Goal: Information Seeking & Learning: Learn about a topic

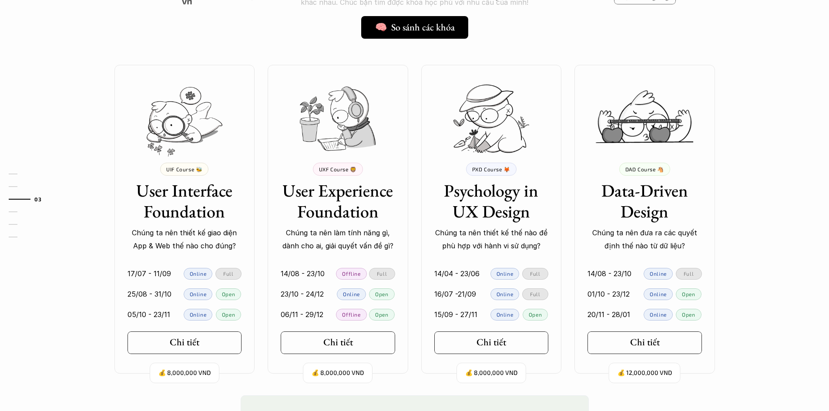
scroll to position [827, 0]
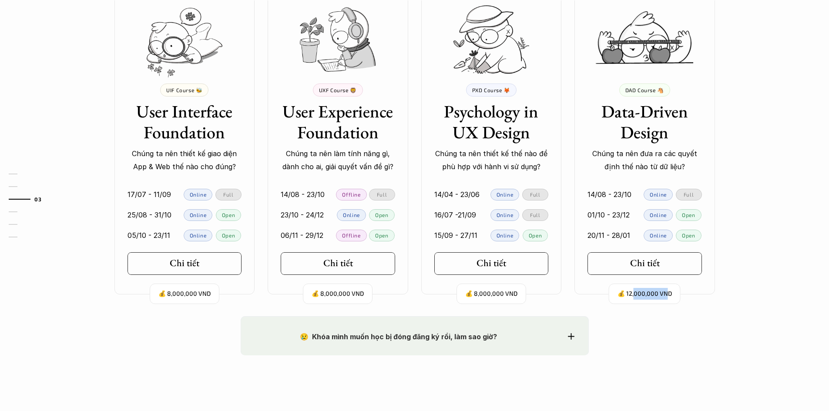
drag, startPoint x: 653, startPoint y: 297, endPoint x: 668, endPoint y: 297, distance: 14.4
click at [668, 297] on p "💰 12,000,000 VND" at bounding box center [645, 294] width 54 height 12
drag, startPoint x: 635, startPoint y: 292, endPoint x: 661, endPoint y: 295, distance: 26.4
click at [661, 295] on p "💰 12,000,000 VND" at bounding box center [645, 294] width 54 height 12
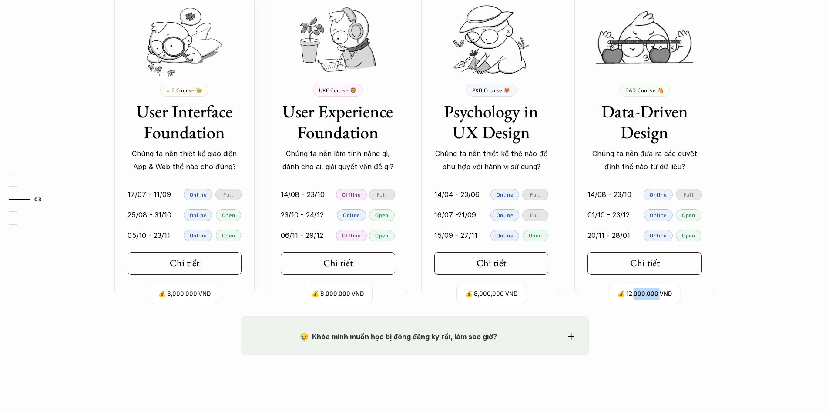
click at [661, 295] on p "💰 12,000,000 VND" at bounding box center [645, 294] width 54 height 12
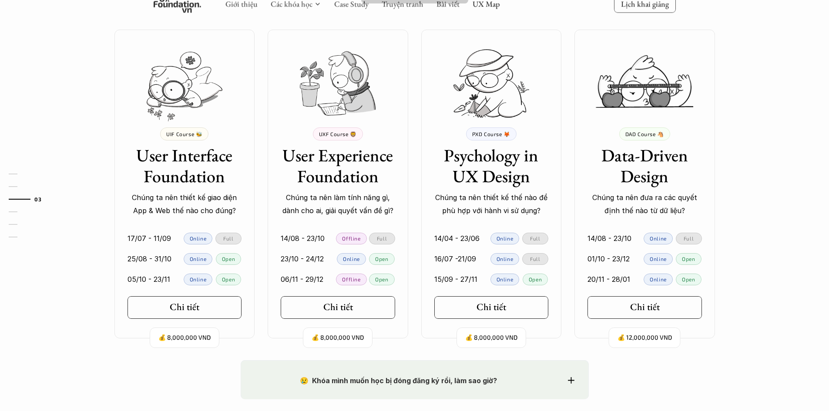
scroll to position [784, 0]
click at [647, 332] on p "💰 12,000,000 VND" at bounding box center [645, 338] width 54 height 12
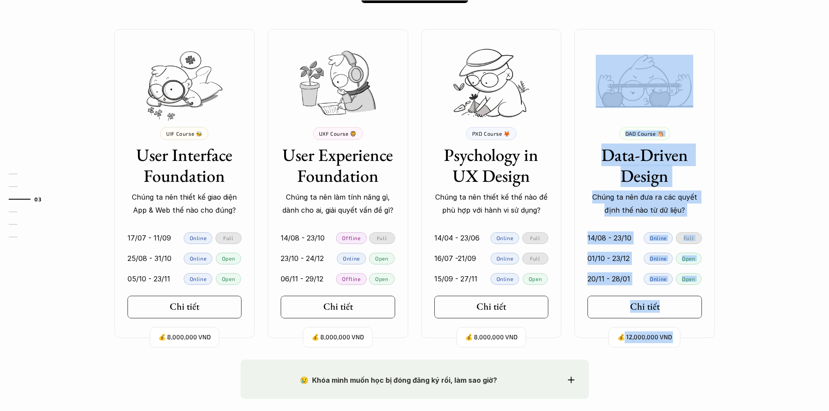
drag, startPoint x: 626, startPoint y: 339, endPoint x: 718, endPoint y: 343, distance: 92.4
click at [718, 343] on div "Ở đây dạy gì thế? 🧠 So sánh các khóa Mỗi khóa học tập trung vào những nhóm đối …" at bounding box center [414, 125] width 627 height 470
click at [717, 342] on div "Ở đây dạy gì thế? 🧠 So sánh các khóa Mỗi khóa học tập trung vào những nhóm đối …" at bounding box center [414, 125] width 627 height 470
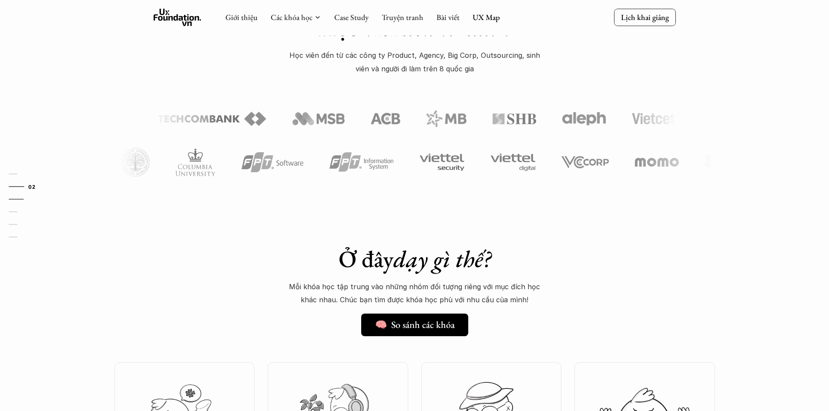
scroll to position [348, 0]
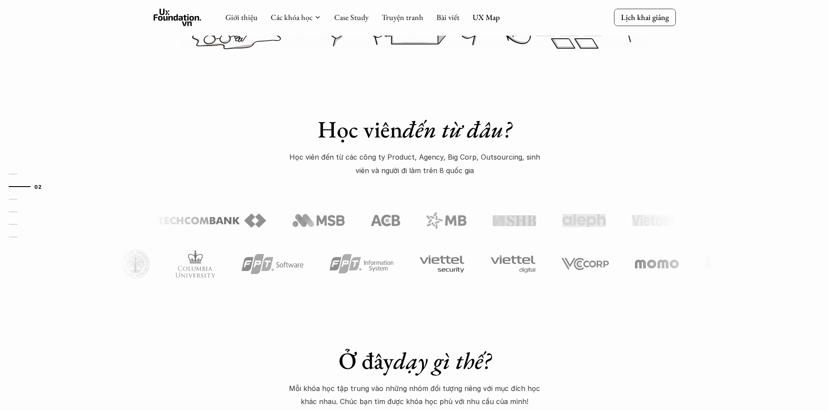
drag, startPoint x: 347, startPoint y: 228, endPoint x: 224, endPoint y: 221, distance: 122.6
click at [225, 221] on section at bounding box center [415, 220] width 522 height 35
click at [709, 165] on div "Học viên đến từ đâu? Học viên đến từ các công ty Product, Agency, Big Corp, Out…" at bounding box center [414, 181] width 829 height 262
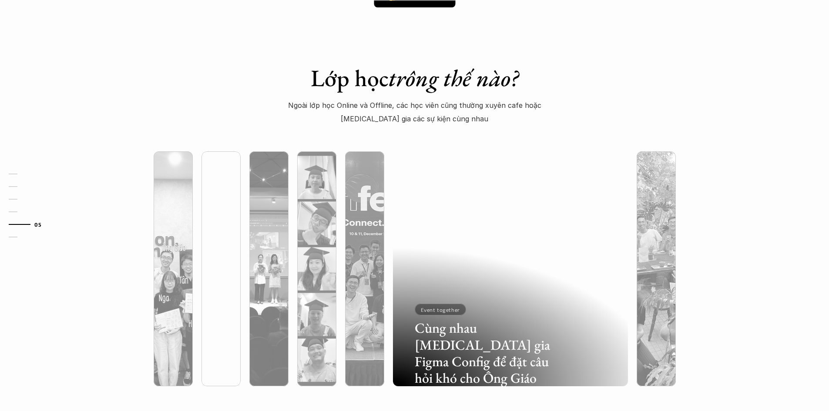
scroll to position [2307, 0]
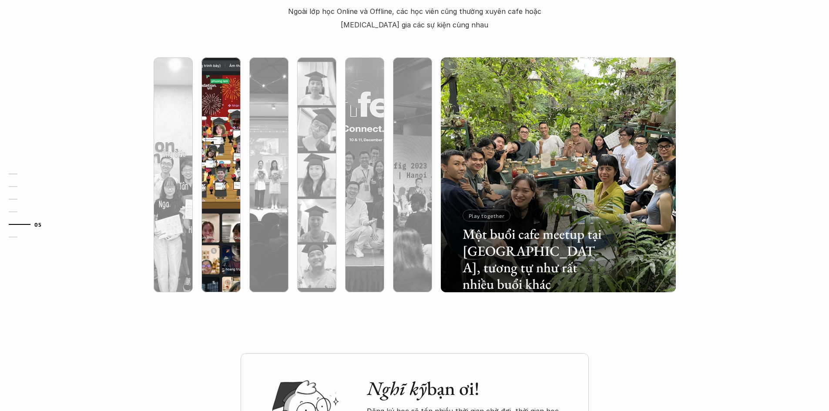
click at [224, 236] on div at bounding box center [293, 241] width 140 height 63
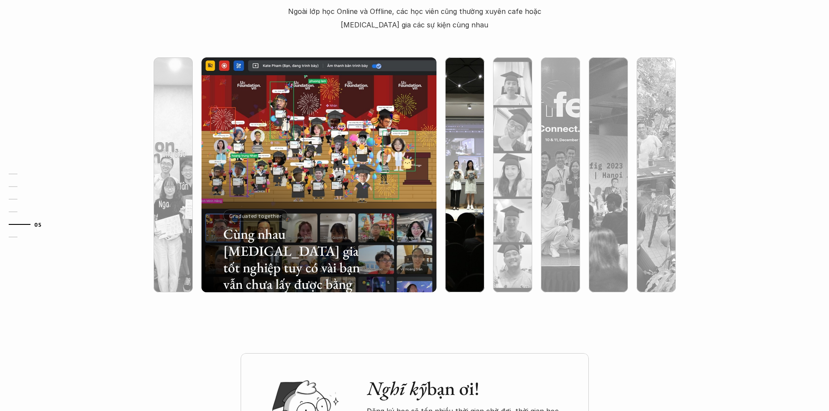
click at [470, 247] on div at bounding box center [537, 241] width 140 height 63
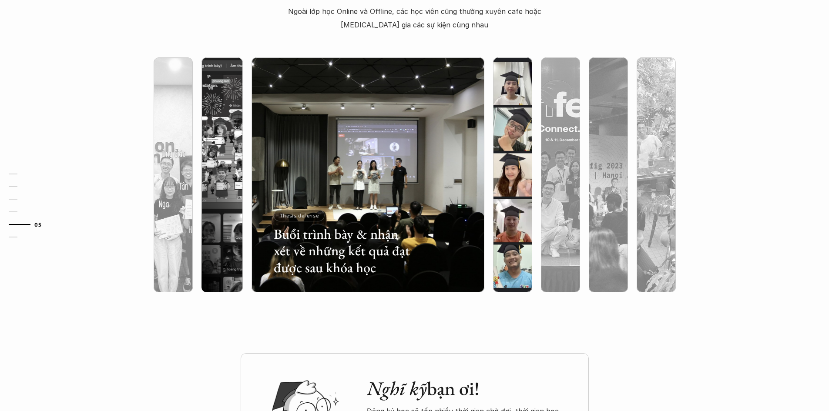
click at [501, 239] on div at bounding box center [512, 222] width 39 height 142
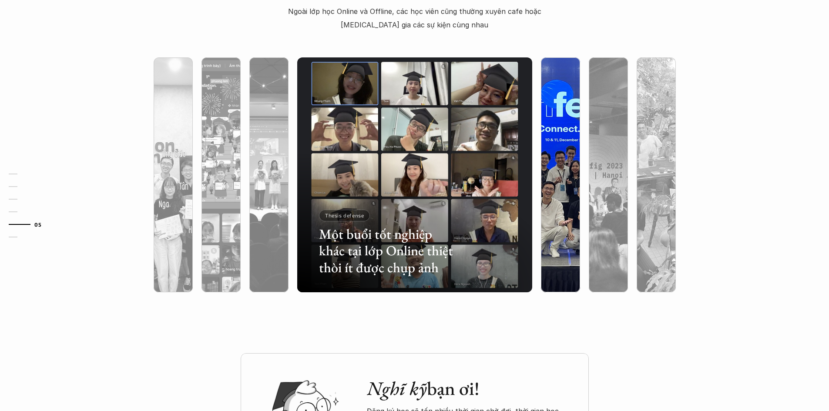
click at [557, 237] on div at bounding box center [560, 222] width 39 height 142
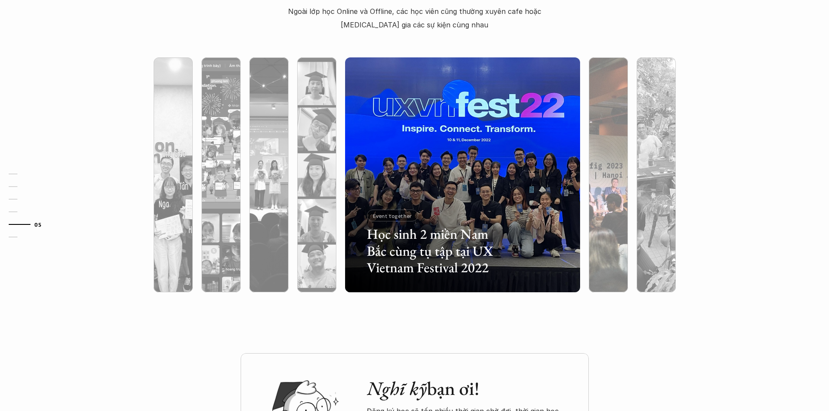
click at [593, 237] on div at bounding box center [608, 222] width 39 height 142
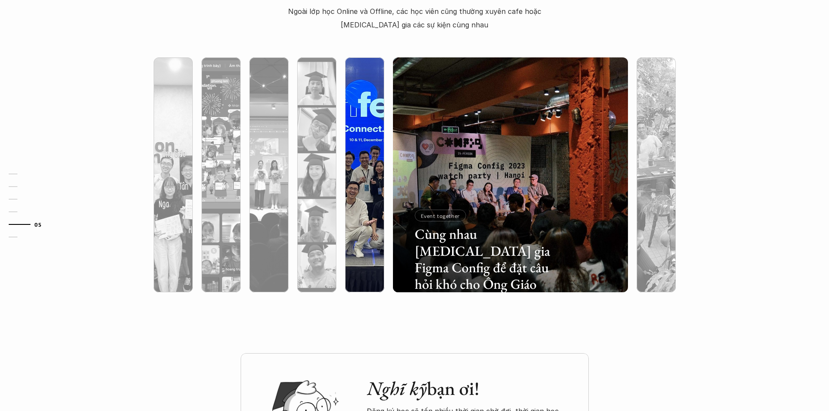
click at [366, 236] on div at bounding box center [364, 222] width 39 height 142
click at [369, 265] on div at bounding box center [437, 241] width 140 height 63
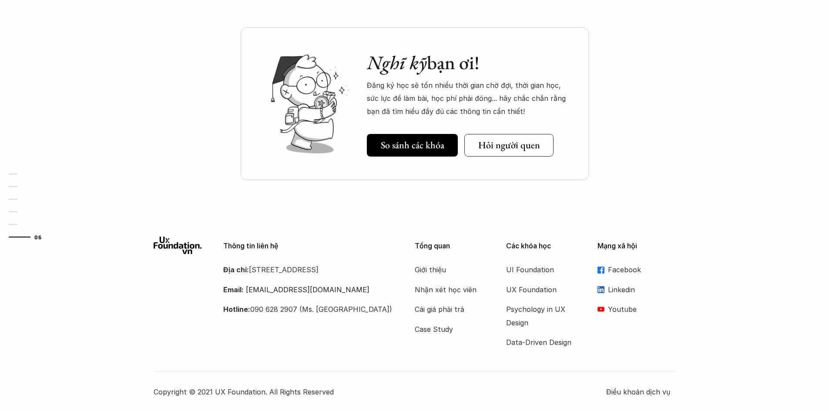
scroll to position [2634, 0]
click at [615, 291] on p "Linkedin" at bounding box center [642, 289] width 68 height 13
